Goal: Task Accomplishment & Management: Use online tool/utility

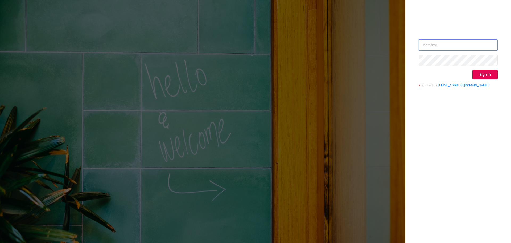
type input "[EMAIL_ADDRESS][PERSON_NAME][DOMAIN_NAME]"
click at [486, 75] on button "Sign in" at bounding box center [485, 75] width 25 height 10
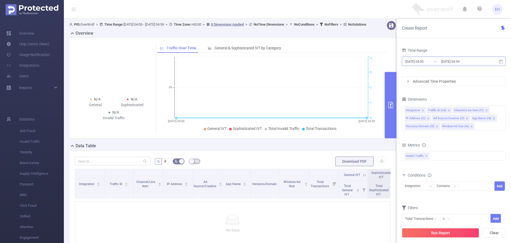
click at [441, 59] on input "[DATE] 04:59" at bounding box center [462, 61] width 43 height 7
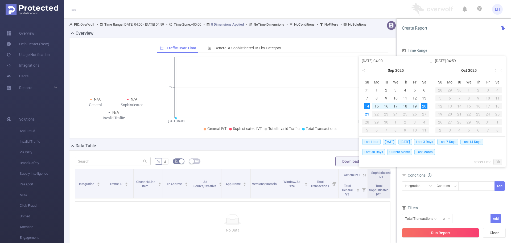
drag, startPoint x: 449, startPoint y: 142, endPoint x: 452, endPoint y: 140, distance: 3.8
click at [449, 142] on span "Last 7 Days" at bounding box center [447, 142] width 21 height 6
type input "[DATE] 00:00"
type input "[DATE] 23:59"
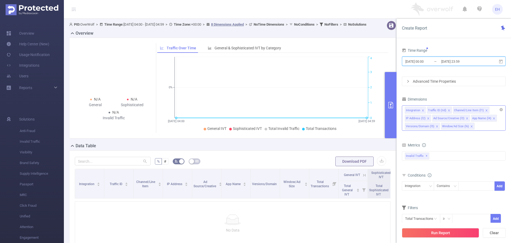
drag, startPoint x: 470, startPoint y: 126, endPoint x: 467, endPoint y: 126, distance: 3.2
click at [470, 126] on icon "icon: close" at bounding box center [471, 126] width 3 height 3
click at [437, 126] on icon "icon: close" at bounding box center [437, 126] width 2 height 2
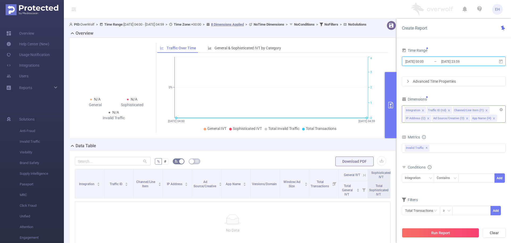
click at [485, 110] on icon "icon: close" at bounding box center [486, 110] width 3 height 3
click at [476, 109] on icon "icon: close" at bounding box center [476, 110] width 3 height 3
click at [487, 110] on icon "icon: close" at bounding box center [488, 110] width 3 height 3
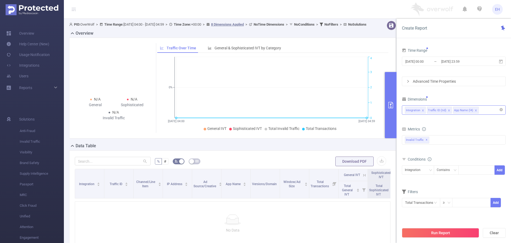
click at [452, 79] on div "Advanced Time Properties" at bounding box center [453, 81] width 103 height 9
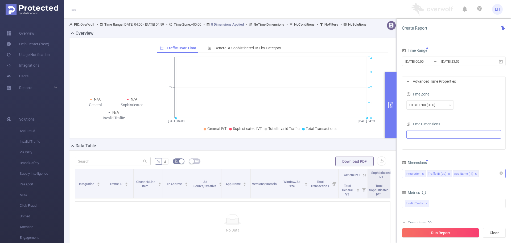
click at [425, 132] on ul at bounding box center [452, 134] width 88 height 8
click at [414, 143] on span at bounding box center [411, 144] width 6 height 6
click at [415, 144] on span at bounding box center [416, 144] width 4 height 4
click at [411, 153] on icon "icon: caret-down" at bounding box center [410, 154] width 1 height 2
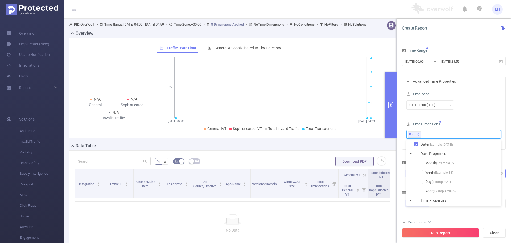
click at [411, 152] on icon "icon: caret-down" at bounding box center [410, 153] width 3 height 3
click at [458, 118] on div "Time Zone UTC+00:00 (UTC) Time Dimensions Date" at bounding box center [453, 117] width 103 height 63
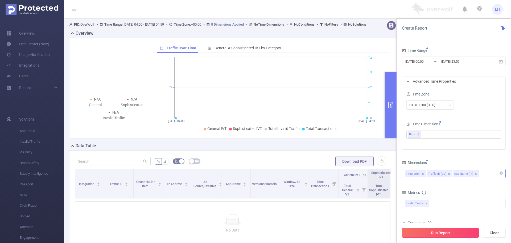
click at [449, 232] on button "Run Report" at bounding box center [440, 233] width 77 height 10
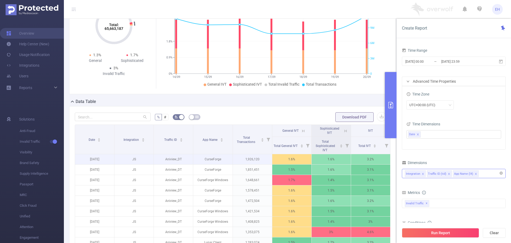
scroll to position [53, 0]
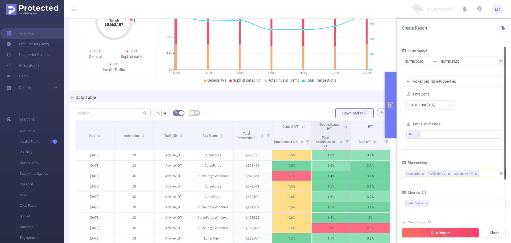
click at [380, 112] on button "button" at bounding box center [381, 112] width 9 height 9
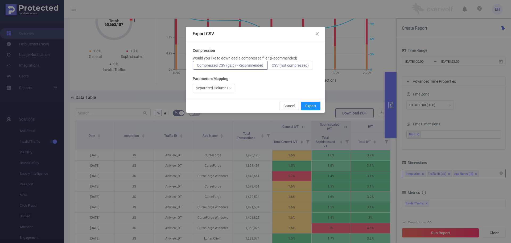
click at [283, 65] on span "CSV (not compressed)" at bounding box center [290, 65] width 37 height 4
click at [272, 67] on input "CSV (not compressed)" at bounding box center [272, 67] width 0 height 0
click at [312, 105] on button "Export" at bounding box center [310, 105] width 19 height 9
